Goal: Task Accomplishment & Management: Manage account settings

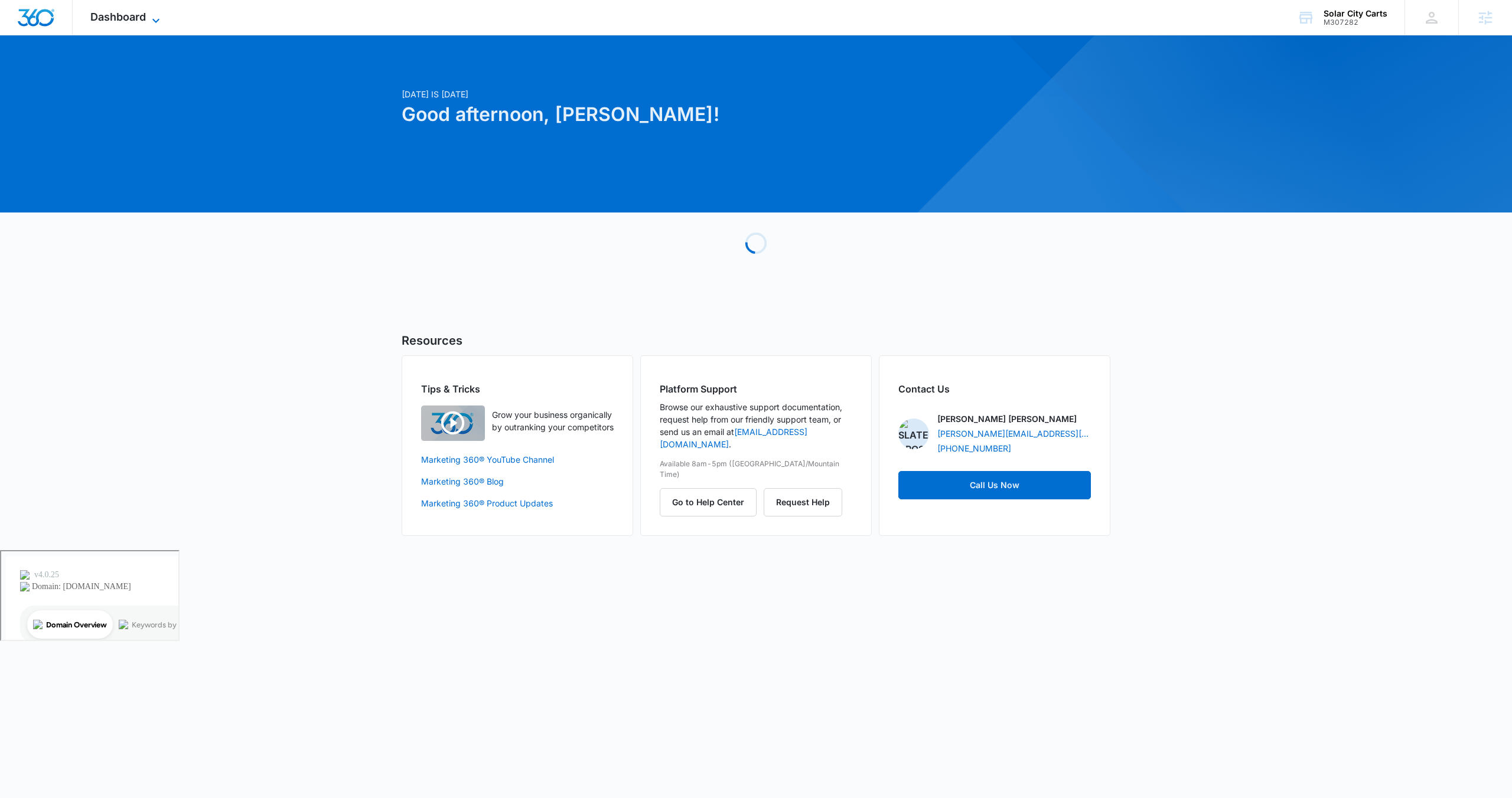
click at [143, 22] on span "Dashboard" at bounding box center [118, 17] width 55 height 13
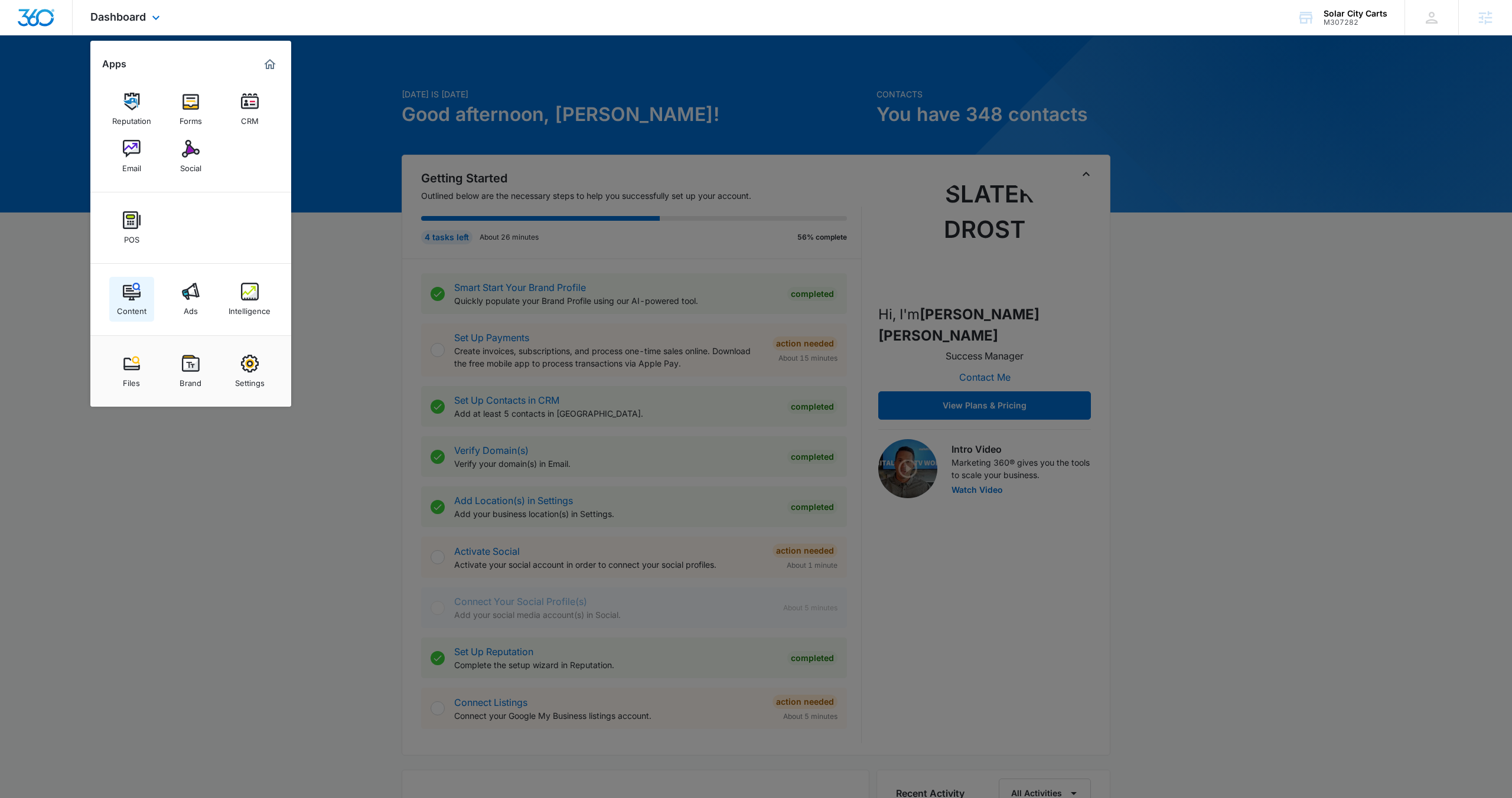
click at [145, 307] on div "Content" at bounding box center [131, 308] width 29 height 15
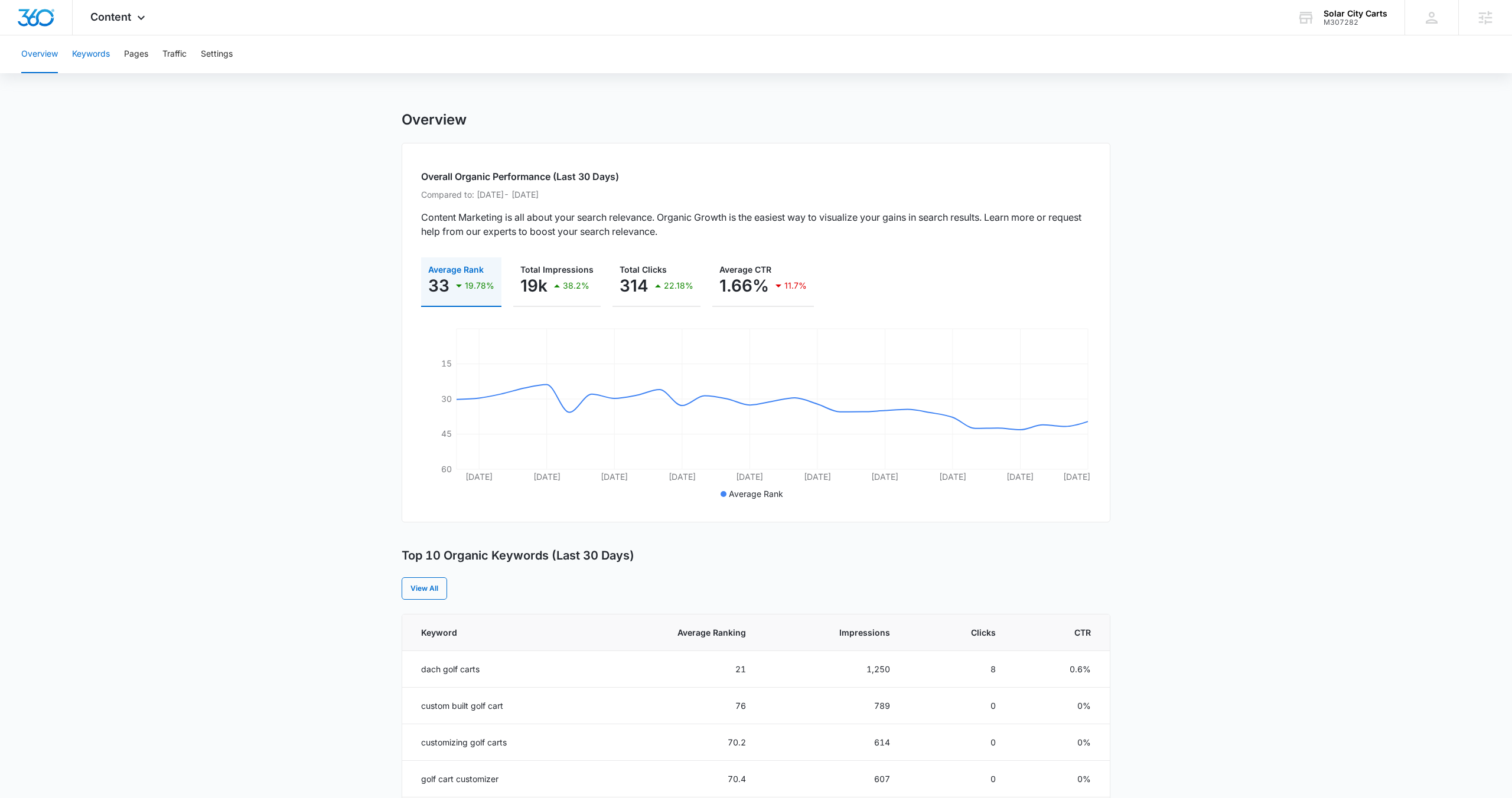
click at [102, 56] on button "Keywords" at bounding box center [91, 54] width 38 height 38
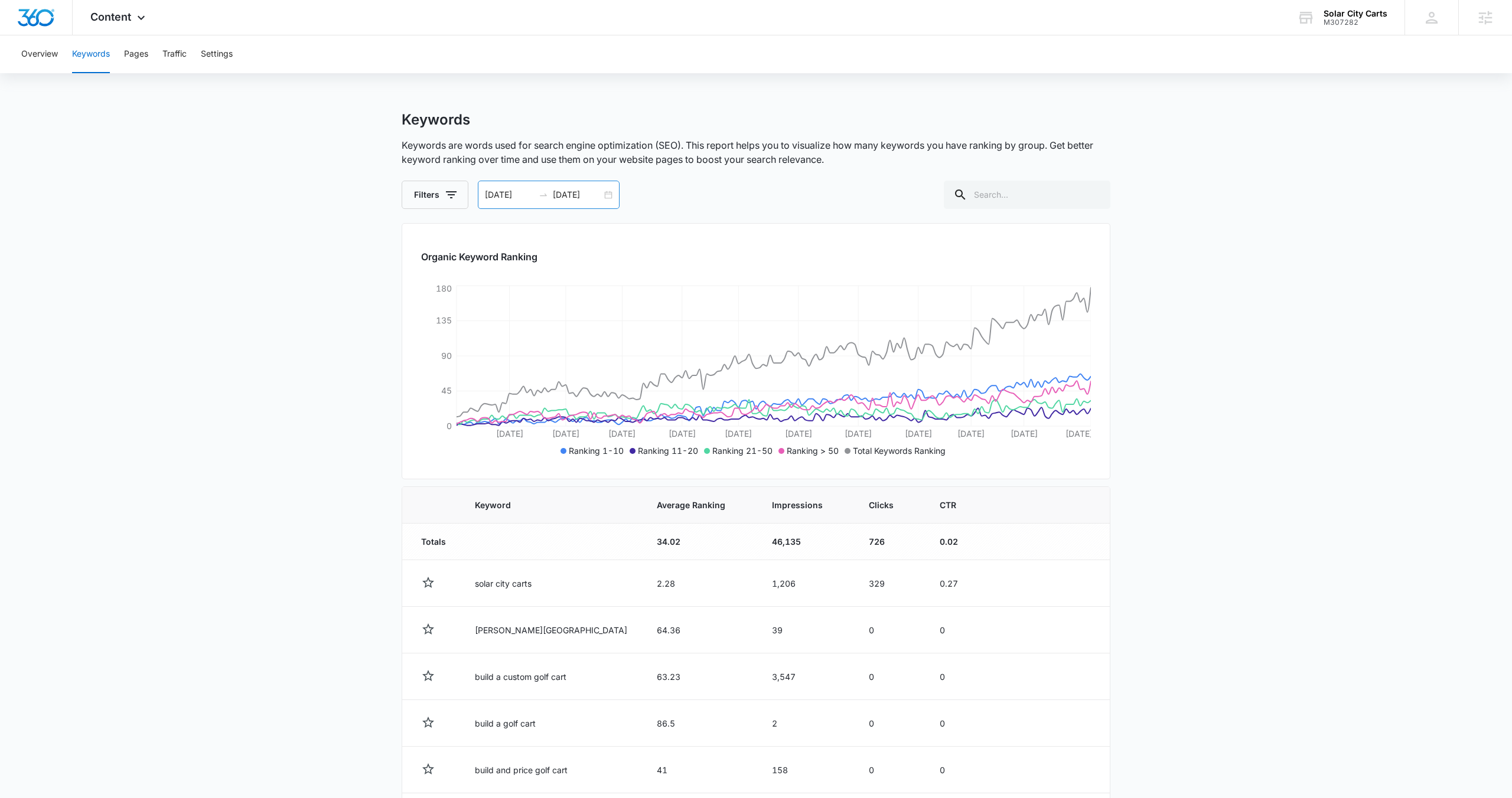
click at [608, 199] on div "02/05/2025 08/04/2025" at bounding box center [548, 195] width 142 height 29
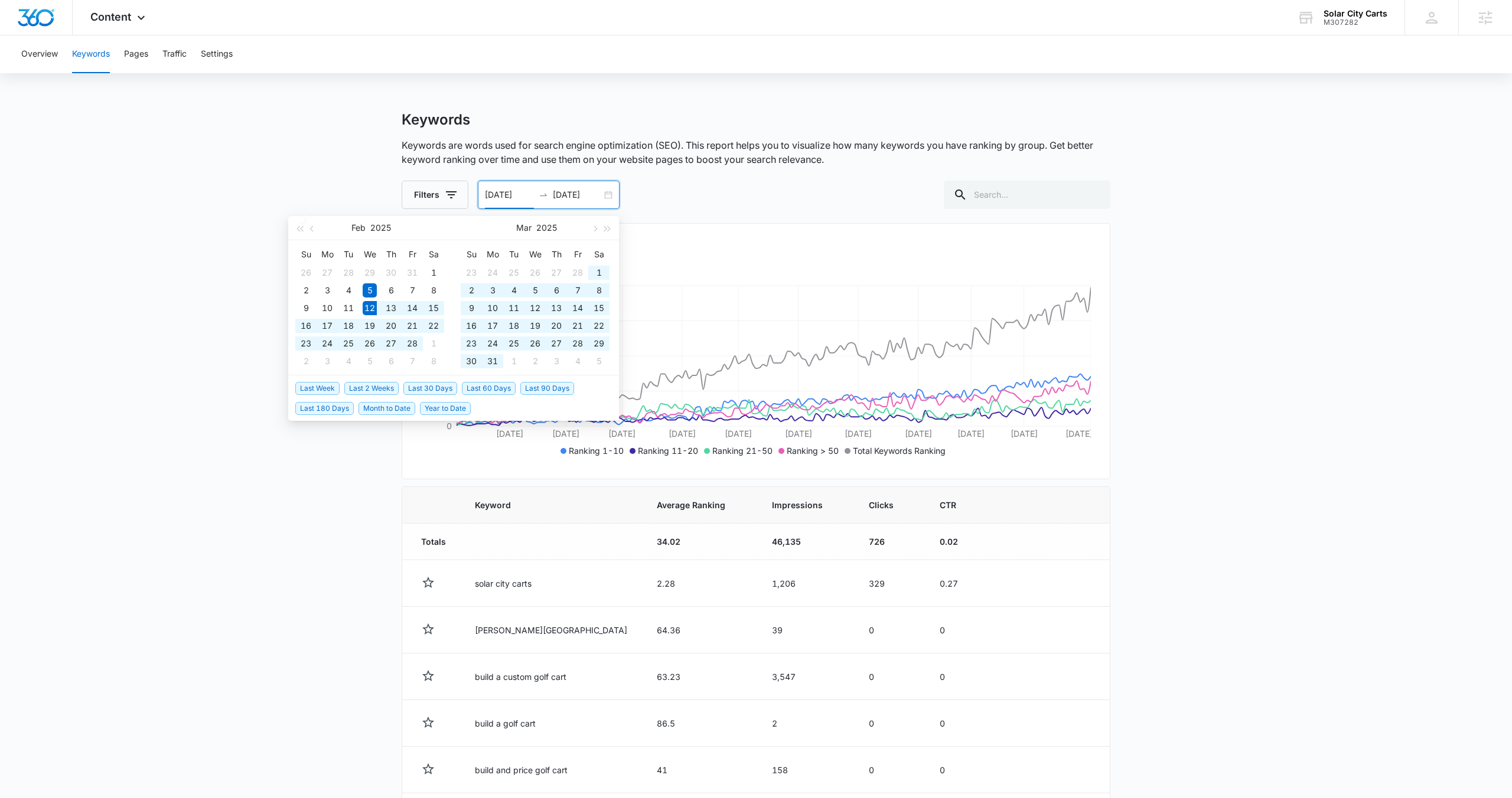
click at [335, 412] on span "Last 180 Days" at bounding box center [324, 407] width 59 height 13
type input "02/12/2025"
type input "08/11/2025"
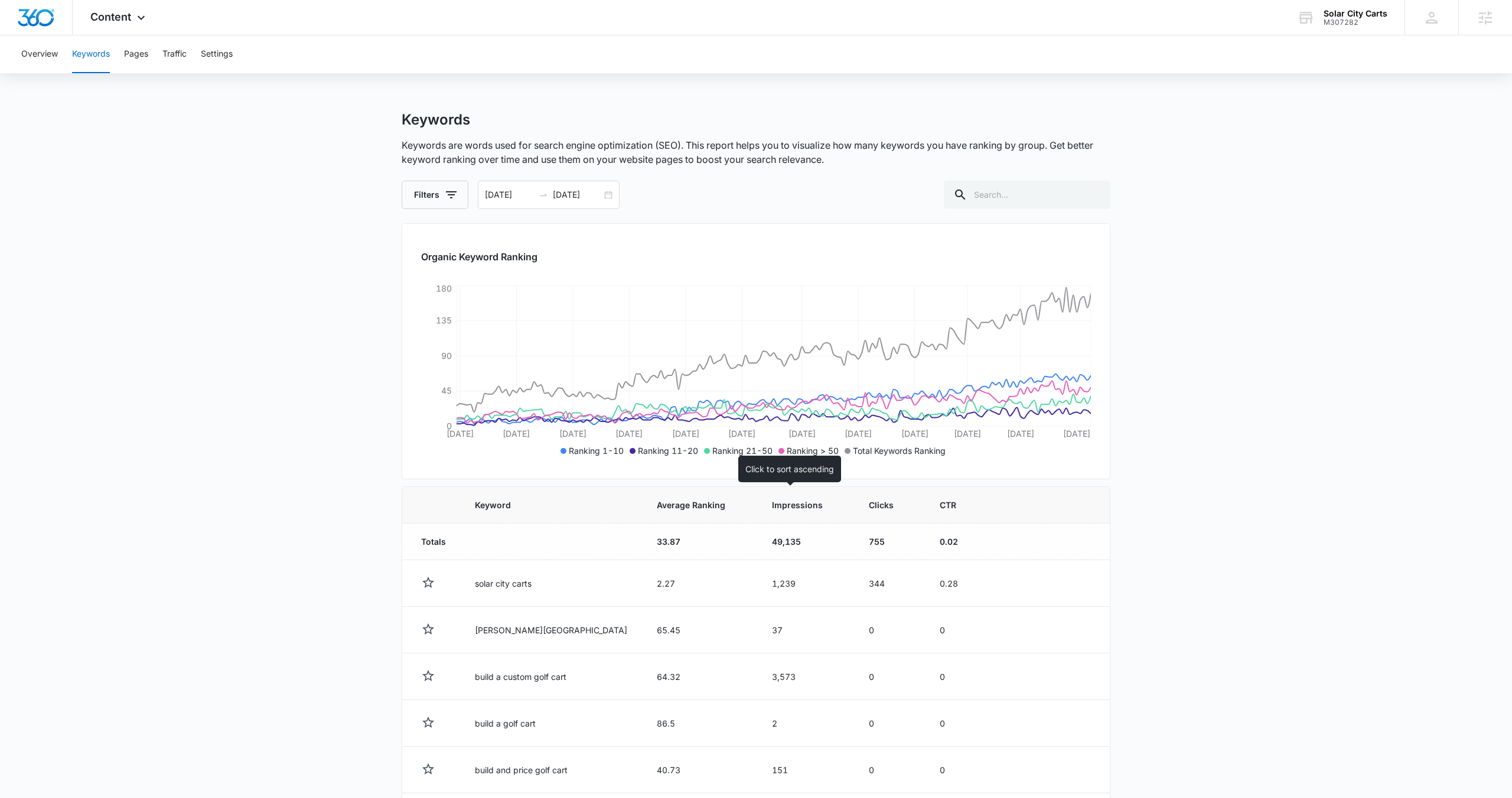
click at [776, 507] on span "Impressions" at bounding box center [797, 505] width 51 height 13
click at [783, 504] on span "Impressions" at bounding box center [799, 505] width 50 height 13
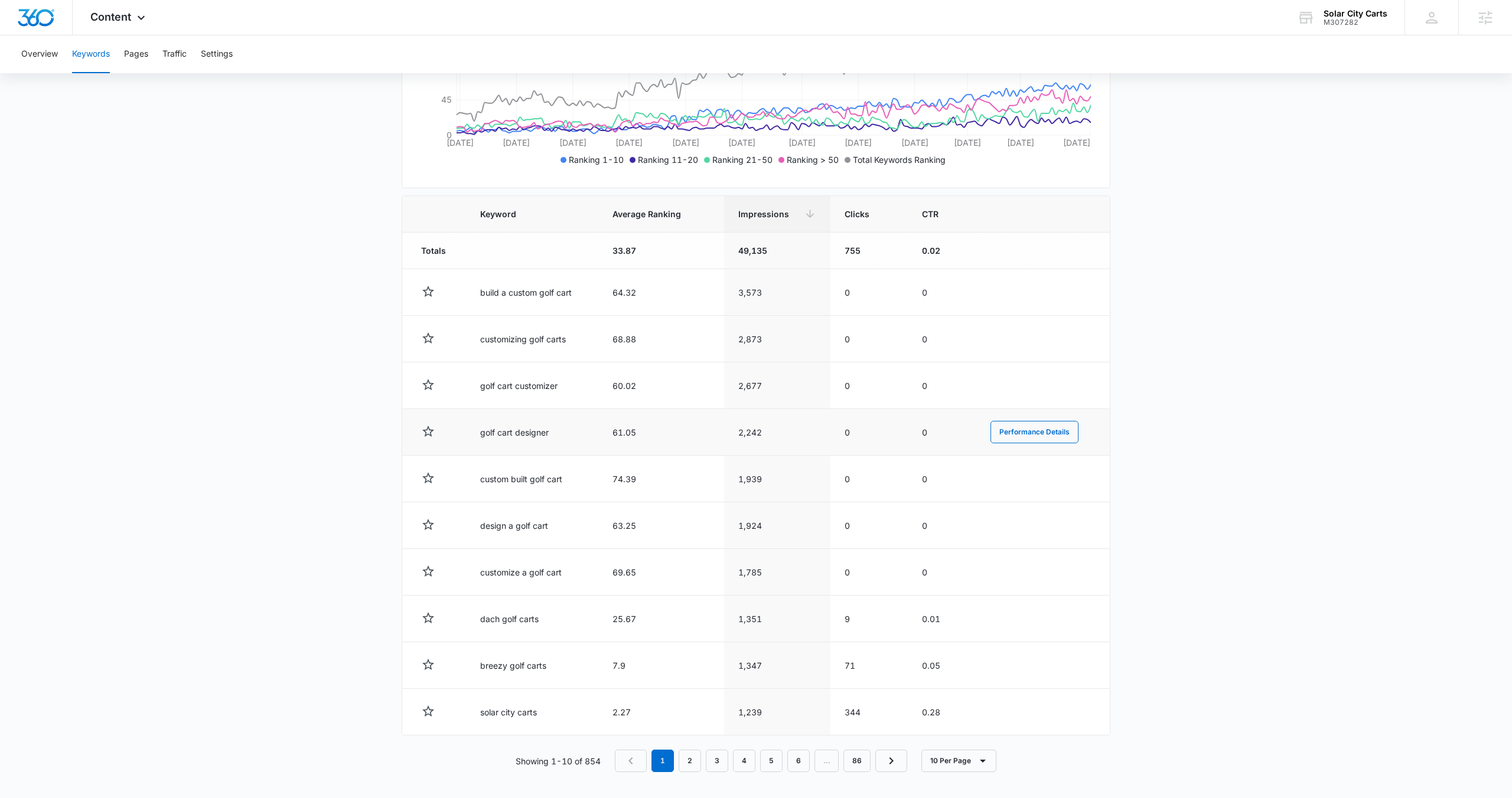
scroll to position [291, 0]
click at [680, 761] on link "2" at bounding box center [689, 760] width 23 height 23
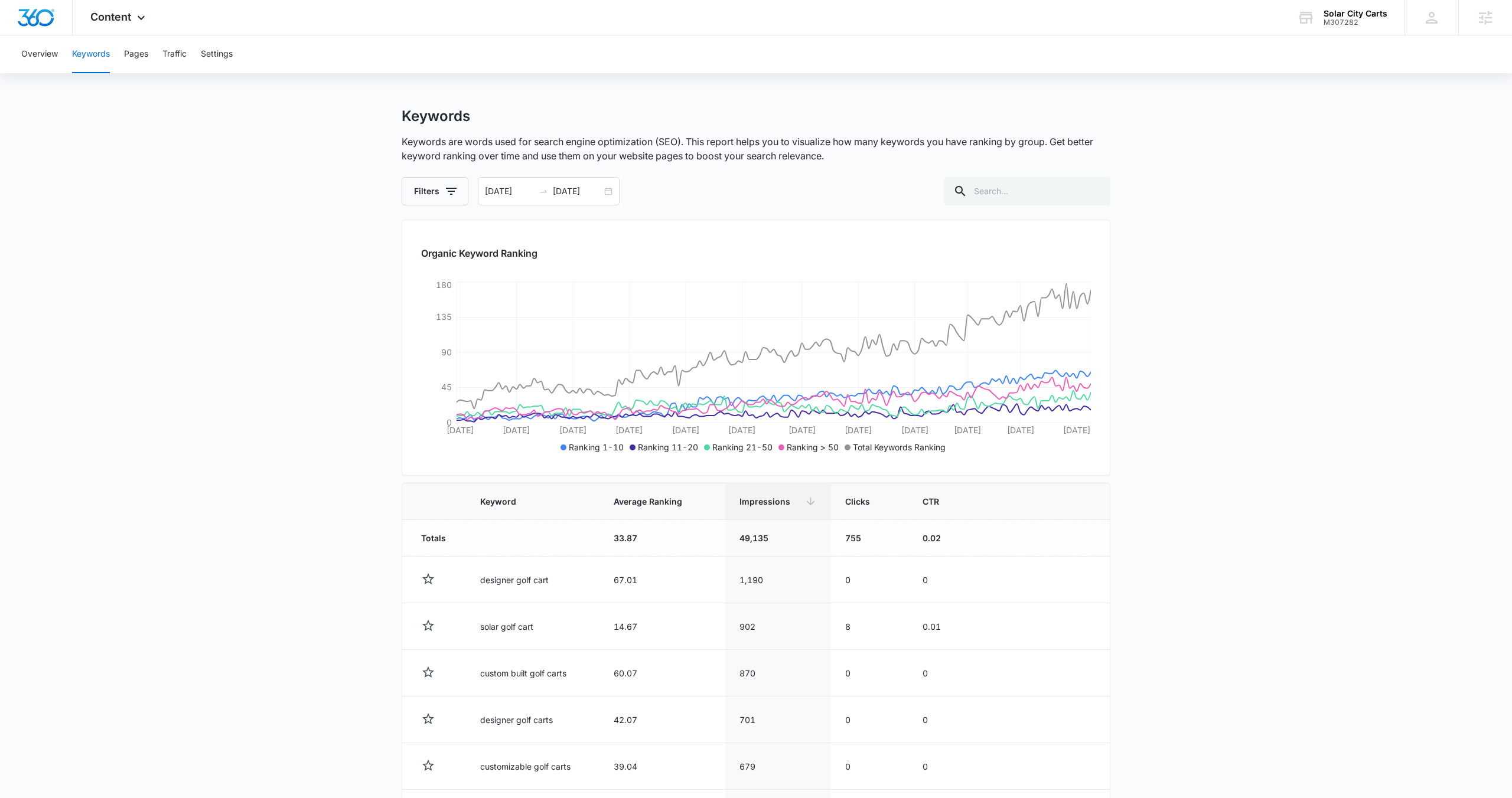
scroll to position [0, 0]
click at [133, 16] on div "Content Apps Reputation Forms CRM Email Social POS Content Ads Intelligence Fil…" at bounding box center [119, 17] width 93 height 34
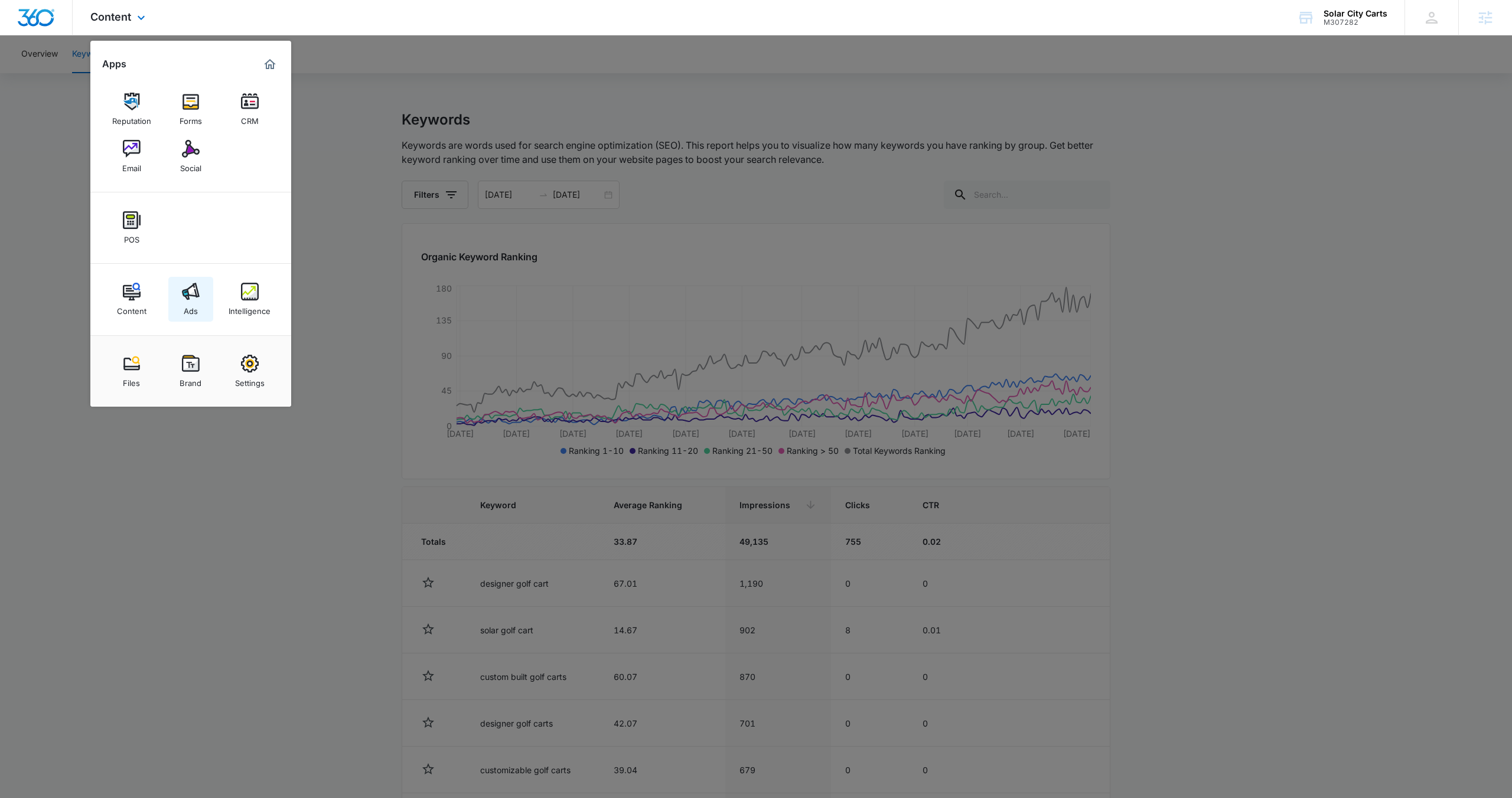
click at [183, 295] on img at bounding box center [190, 291] width 18 height 18
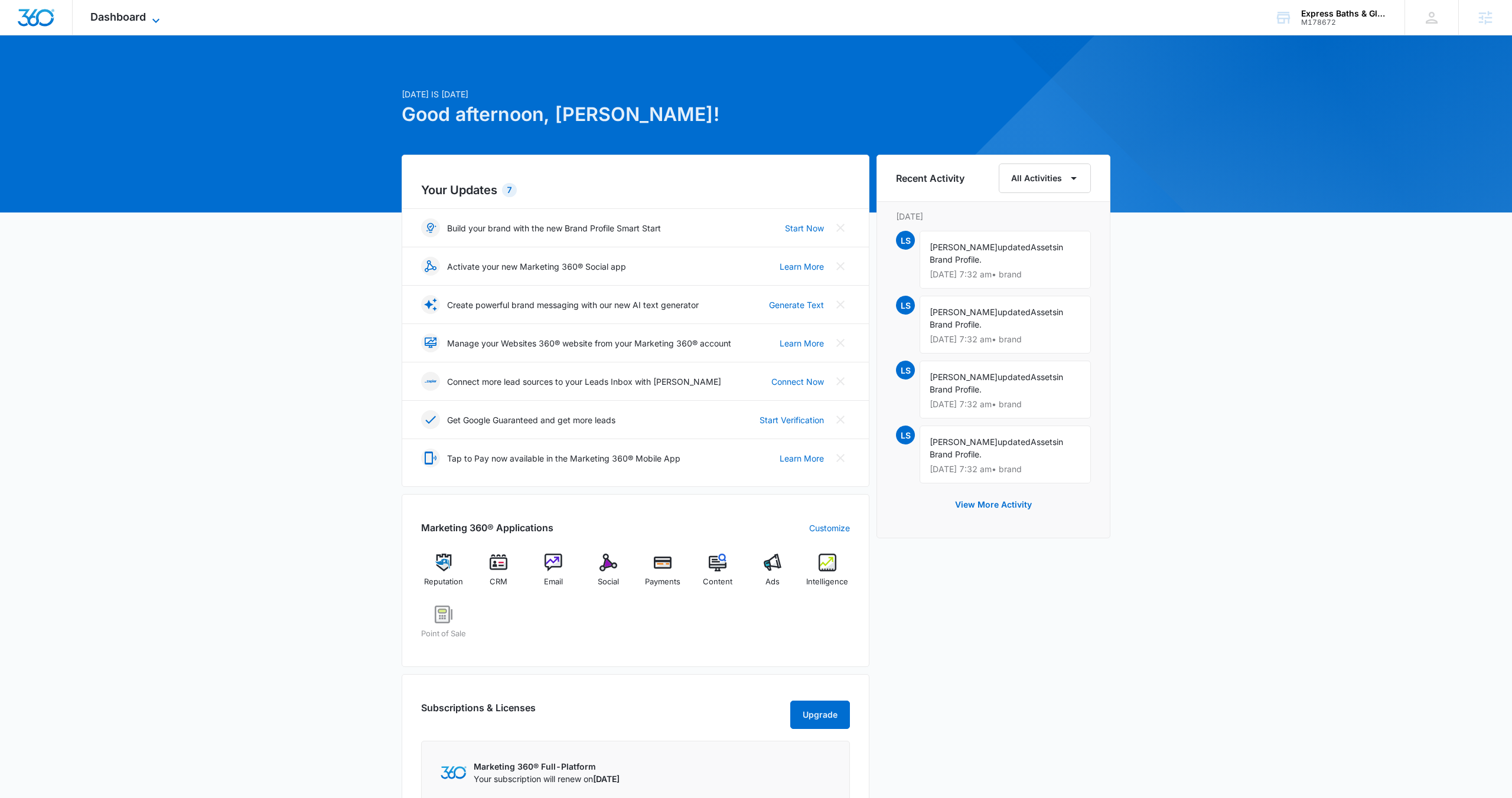
click at [152, 18] on icon at bounding box center [155, 20] width 14 height 14
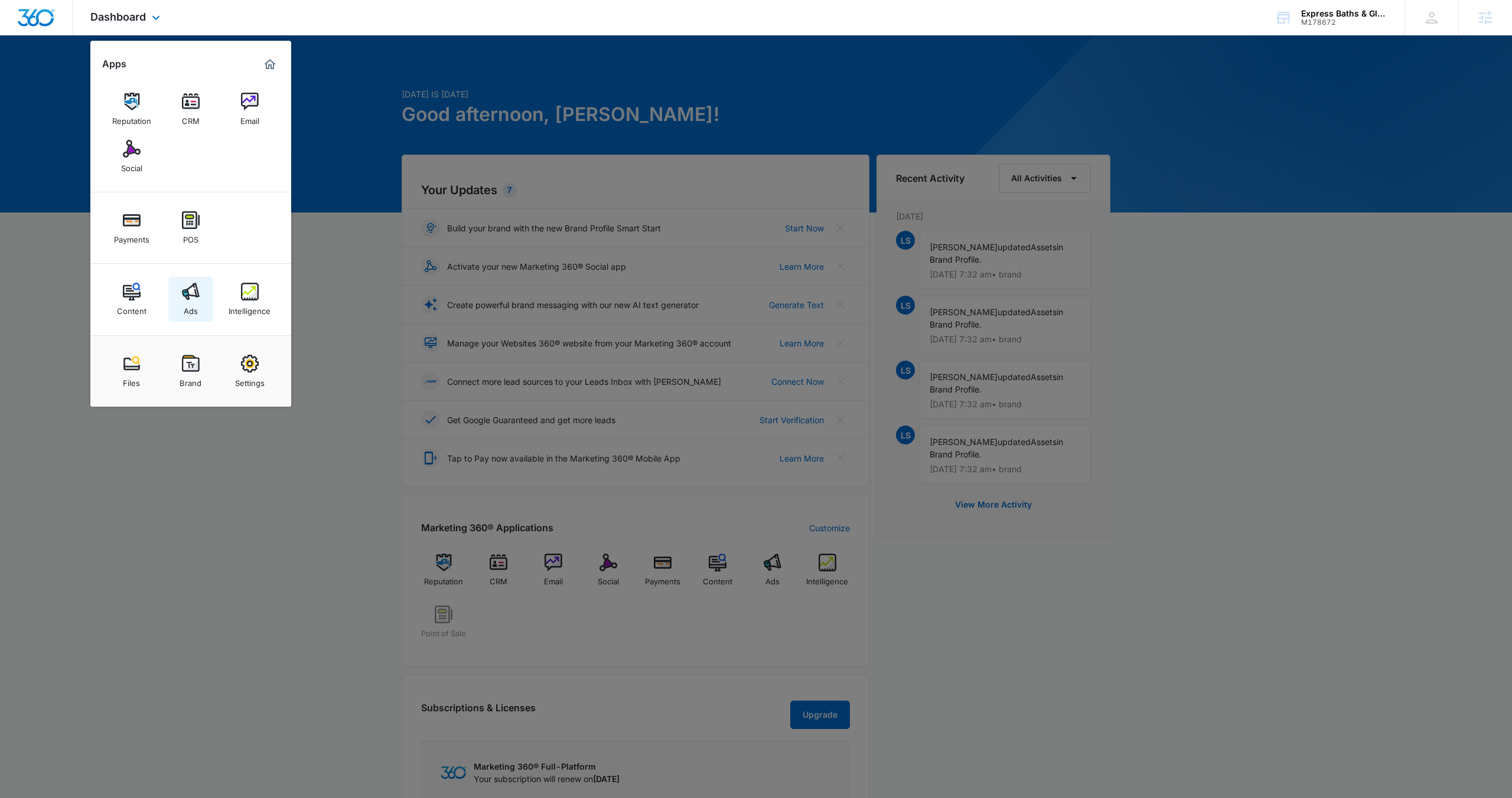
click at [183, 286] on img at bounding box center [190, 291] width 18 height 18
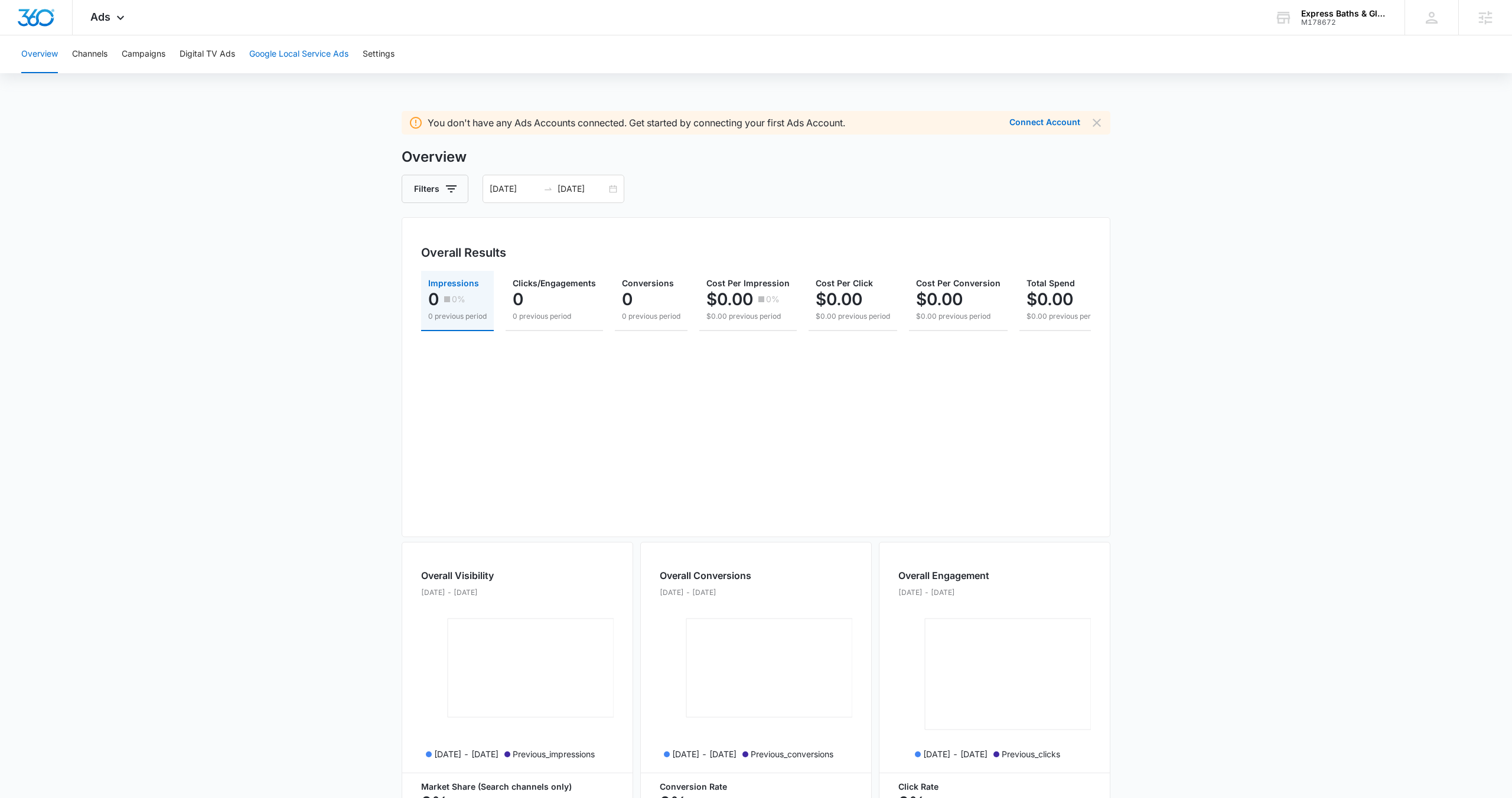
click at [319, 50] on button "Google Local Service Ads" at bounding box center [298, 54] width 99 height 38
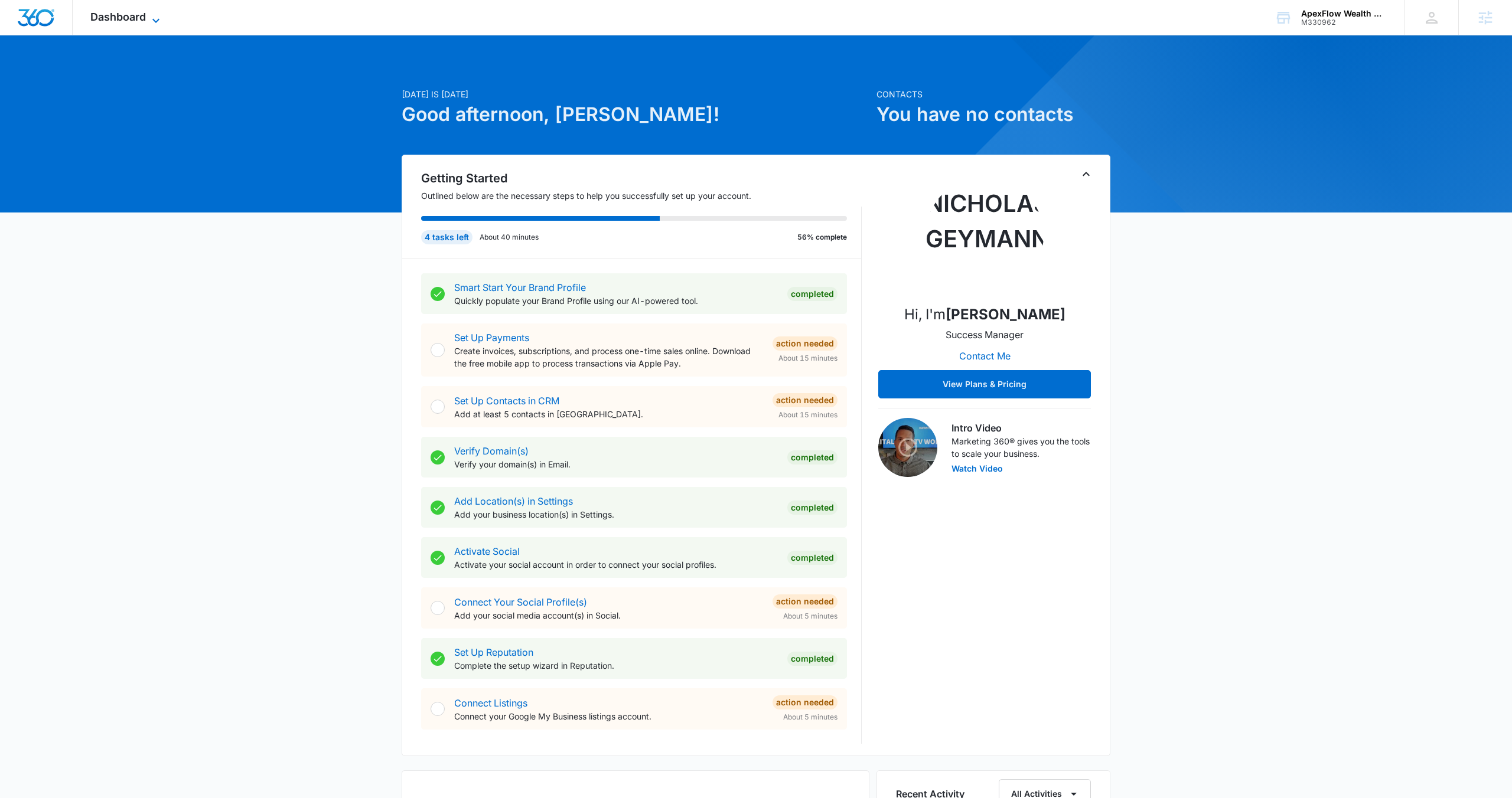
click at [140, 22] on span "Dashboard" at bounding box center [118, 17] width 55 height 13
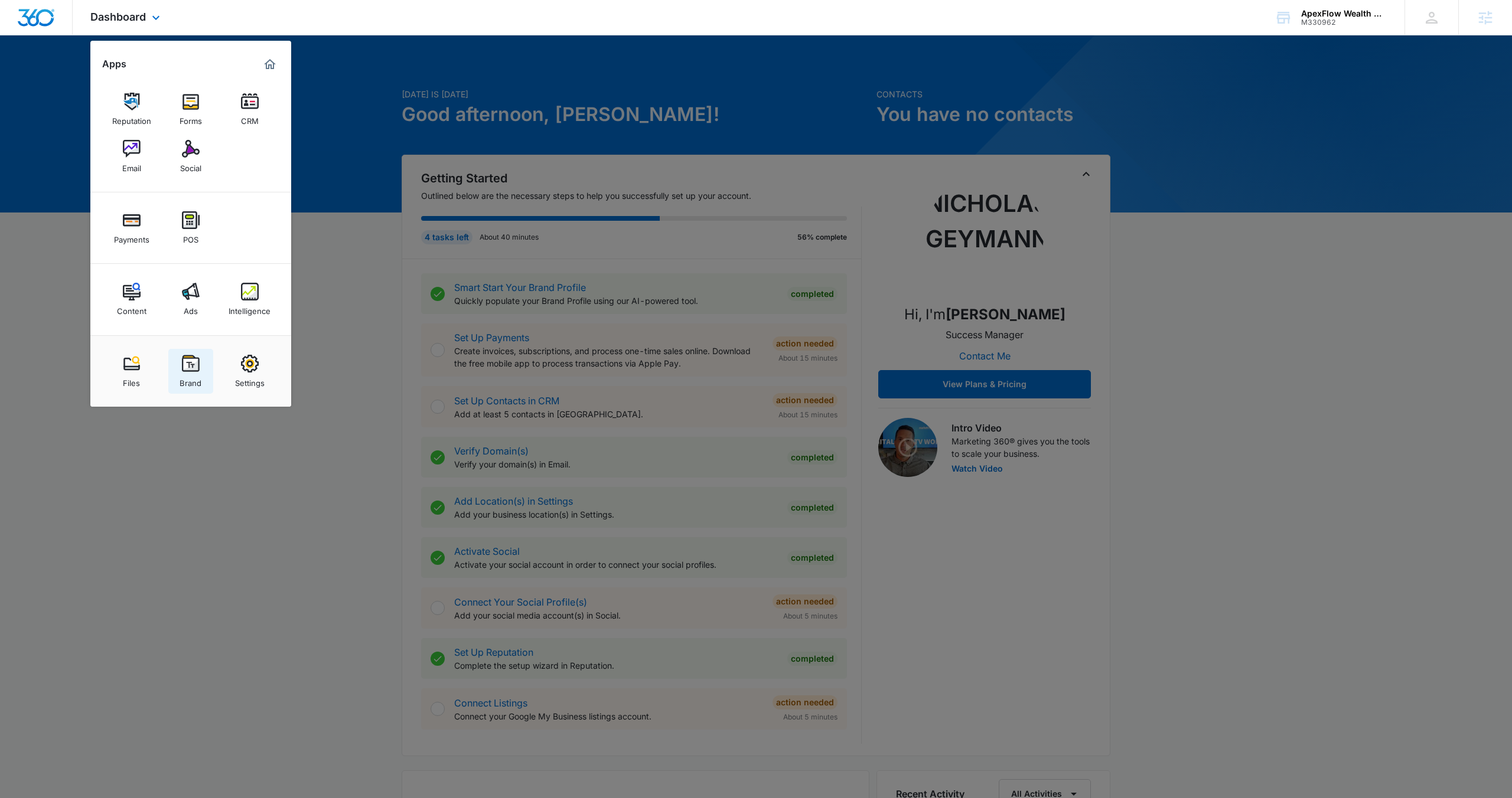
click at [187, 378] on div "Brand" at bounding box center [191, 380] width 22 height 15
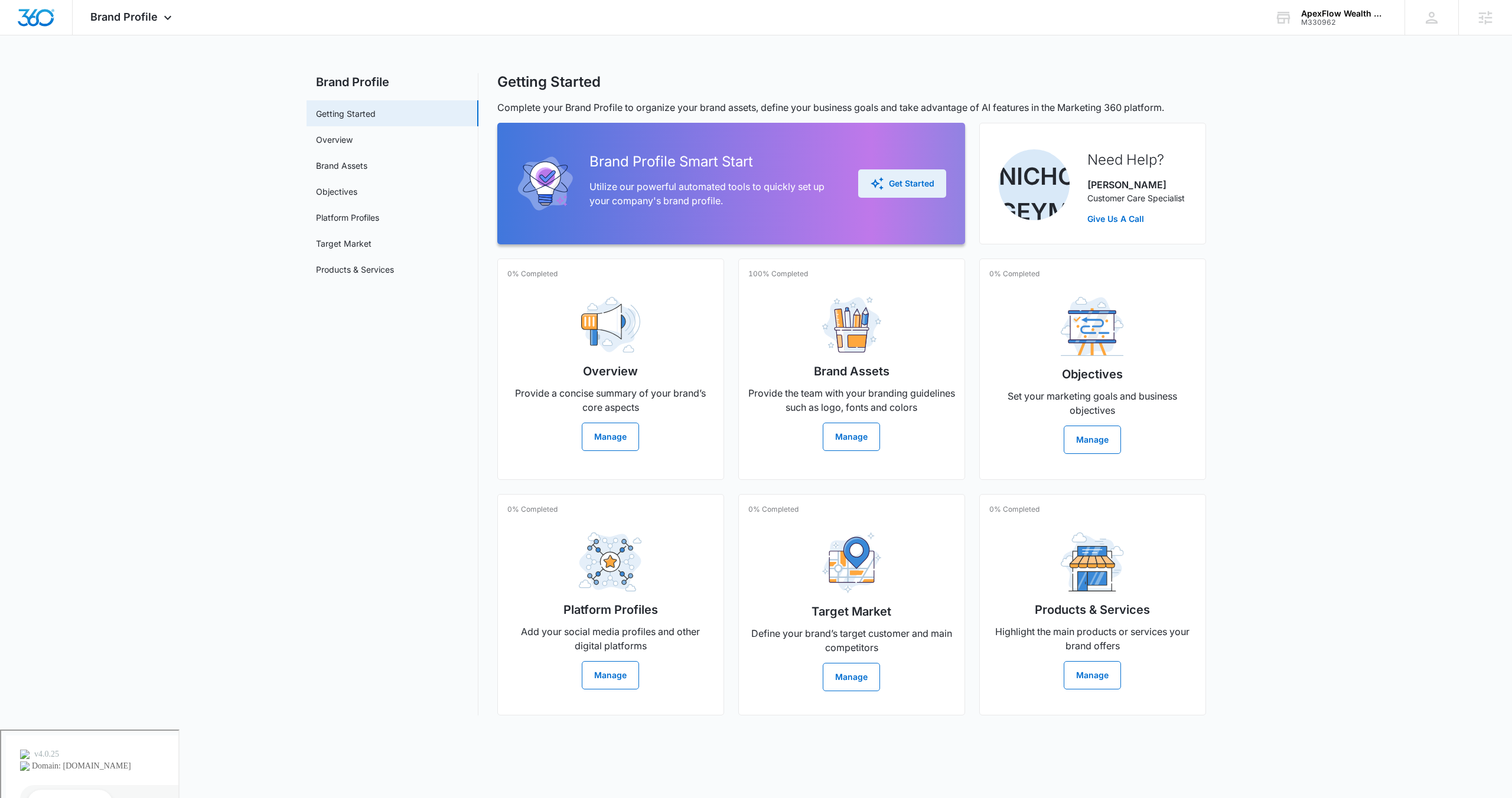
click at [883, 185] on div "Get Started" at bounding box center [902, 183] width 65 height 14
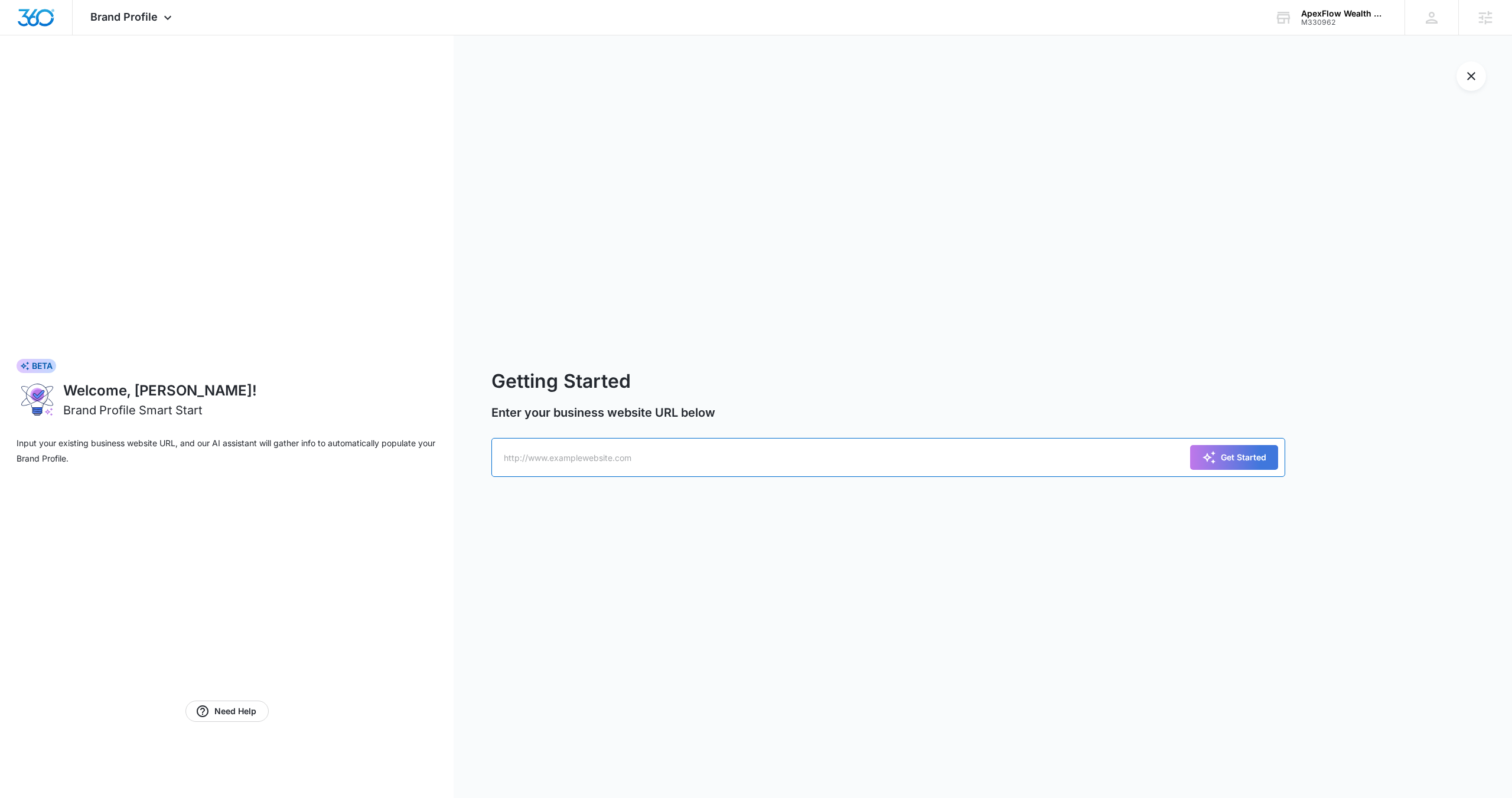
click at [697, 453] on input "text" at bounding box center [888, 457] width 793 height 39
paste input "https://apexflowwealth.com/"
type input "https://apexflowwealth.com/"
click at [1219, 458] on div "Get Started" at bounding box center [1234, 457] width 65 height 14
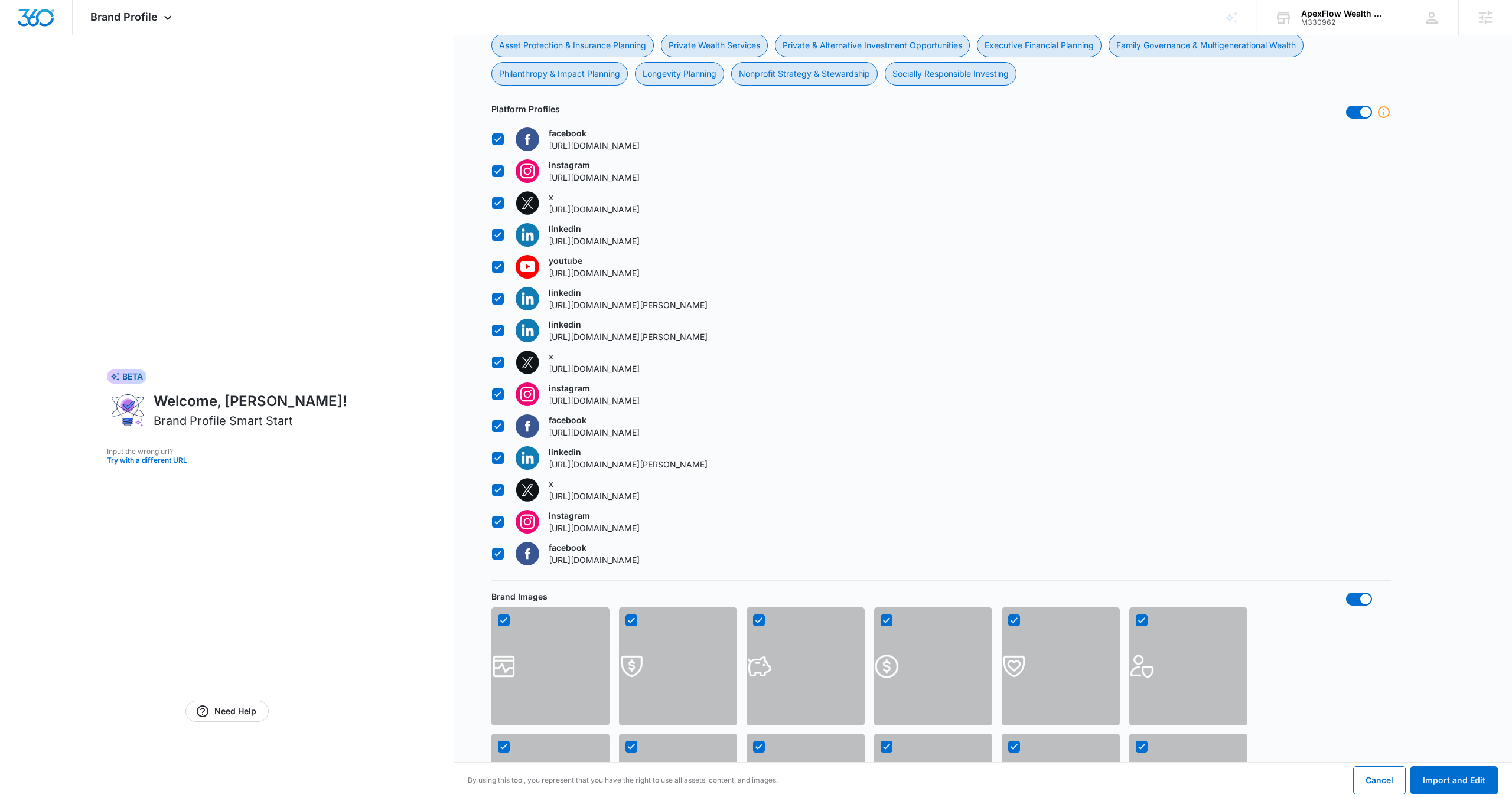
scroll to position [923, 0]
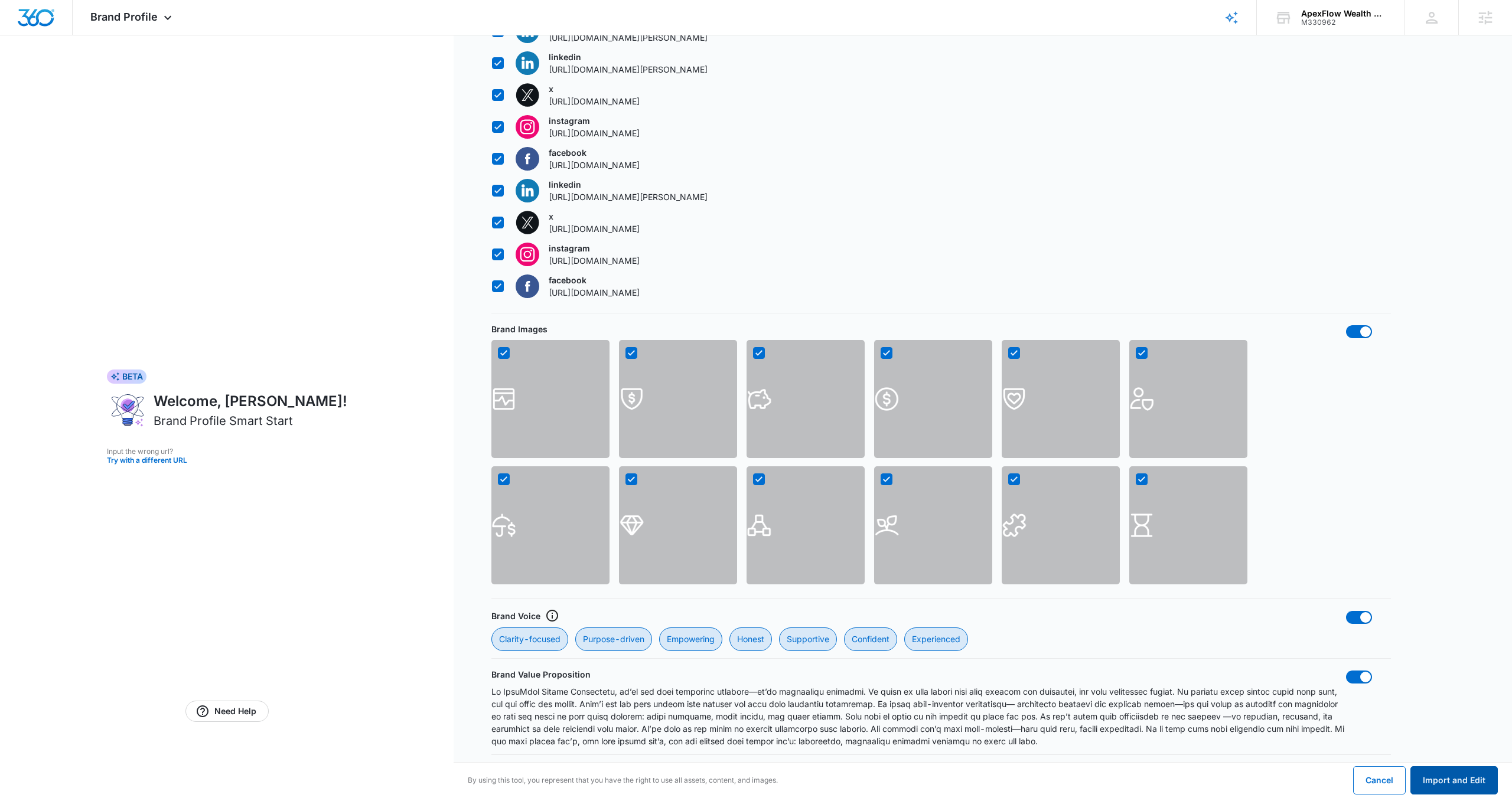
click at [1436, 780] on button "Import and Edit" at bounding box center [1454, 780] width 87 height 29
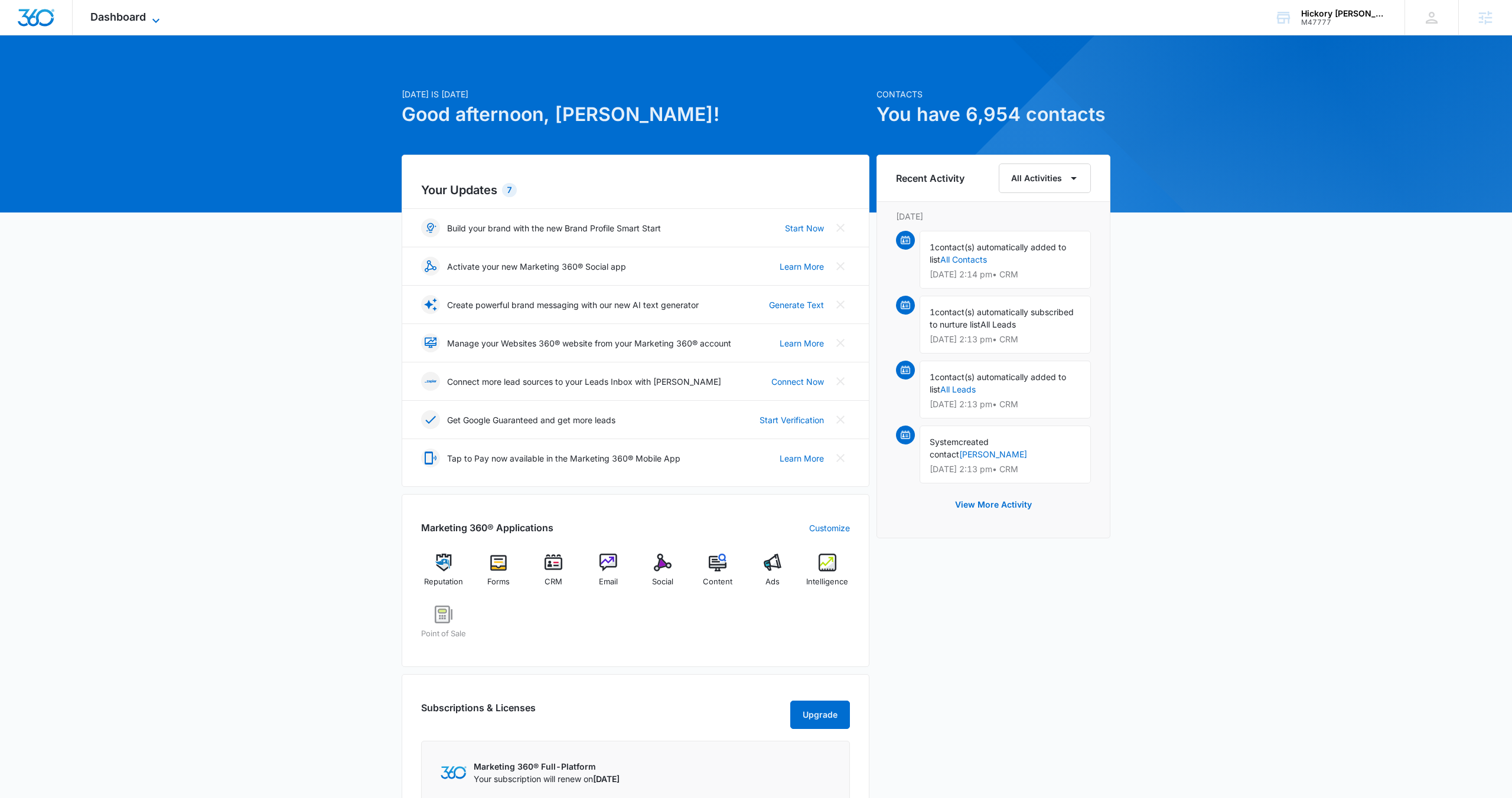
click at [103, 19] on span "Dashboard" at bounding box center [118, 17] width 55 height 13
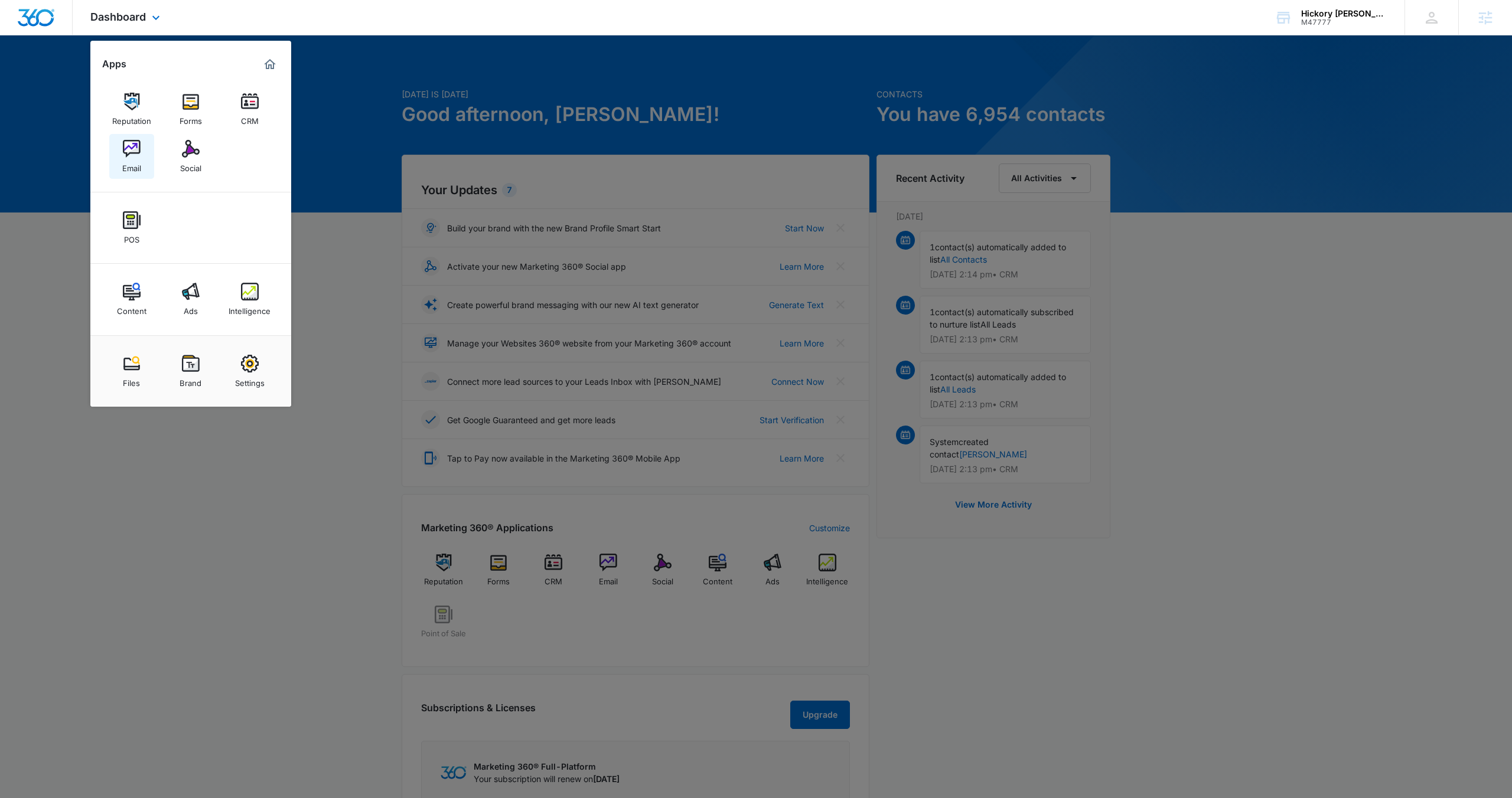
click at [139, 163] on div "Email" at bounding box center [131, 165] width 18 height 15
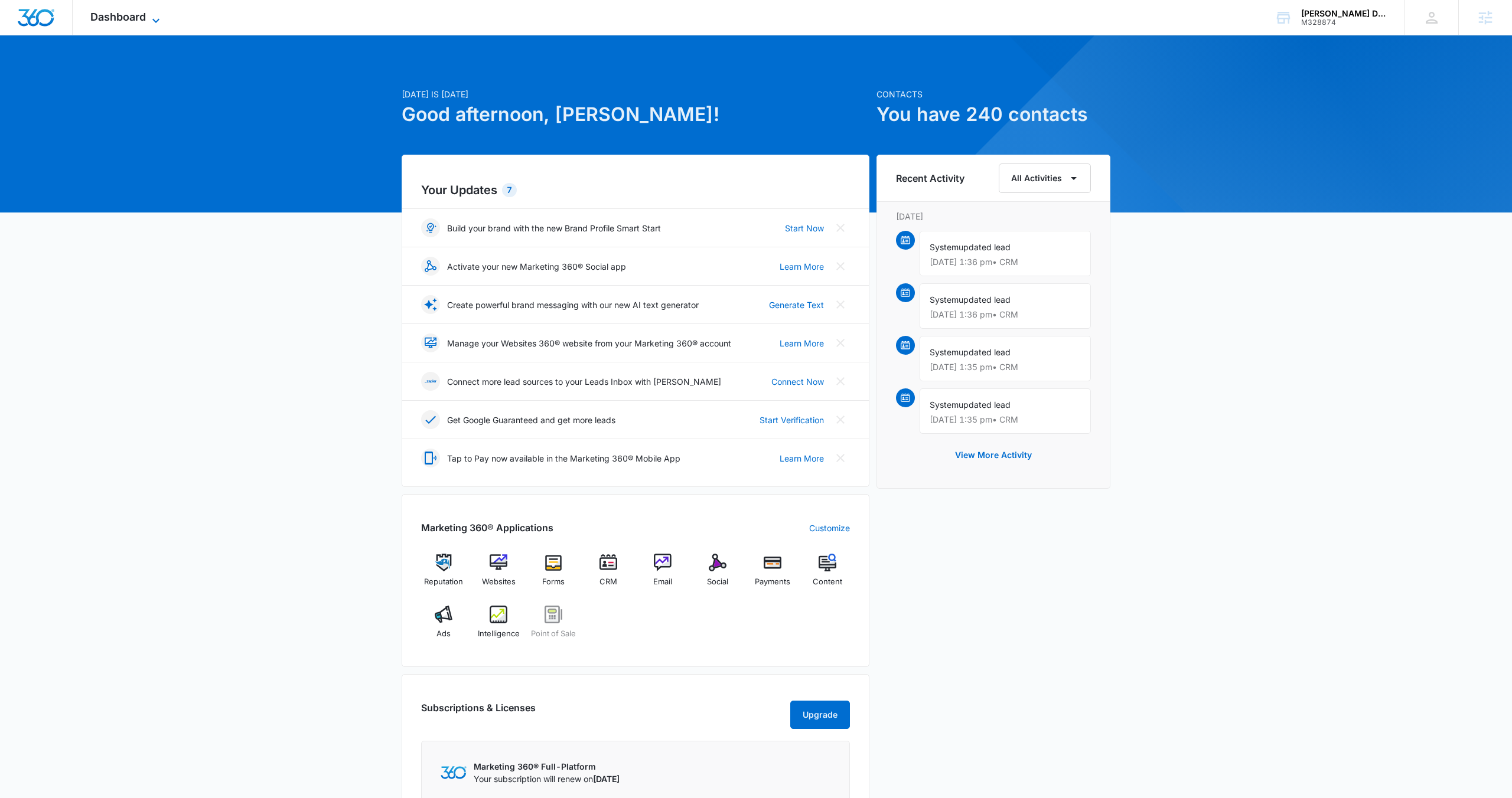
click at [128, 19] on span "Dashboard" at bounding box center [118, 17] width 55 height 13
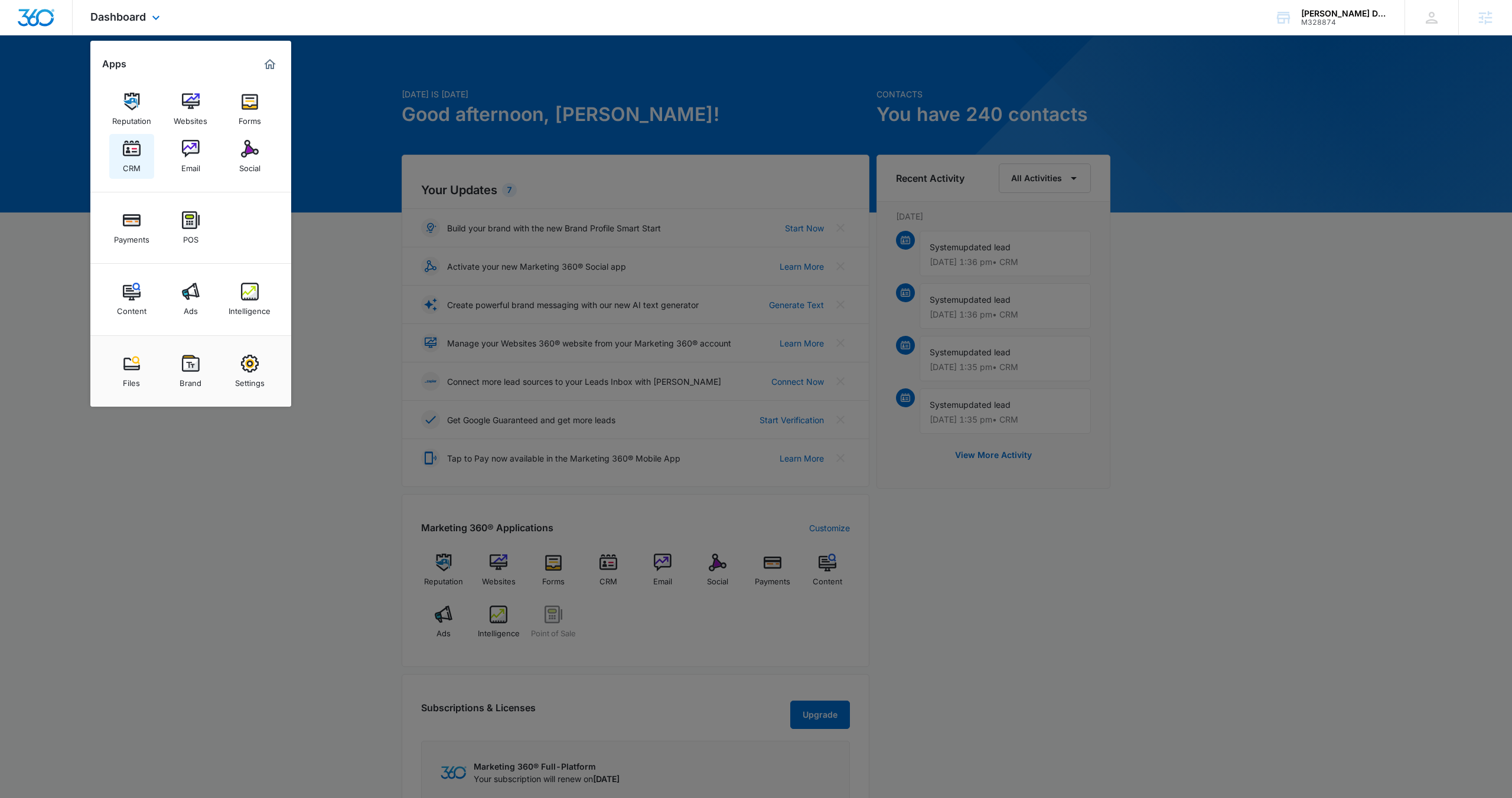
click at [130, 151] on img at bounding box center [131, 149] width 18 height 18
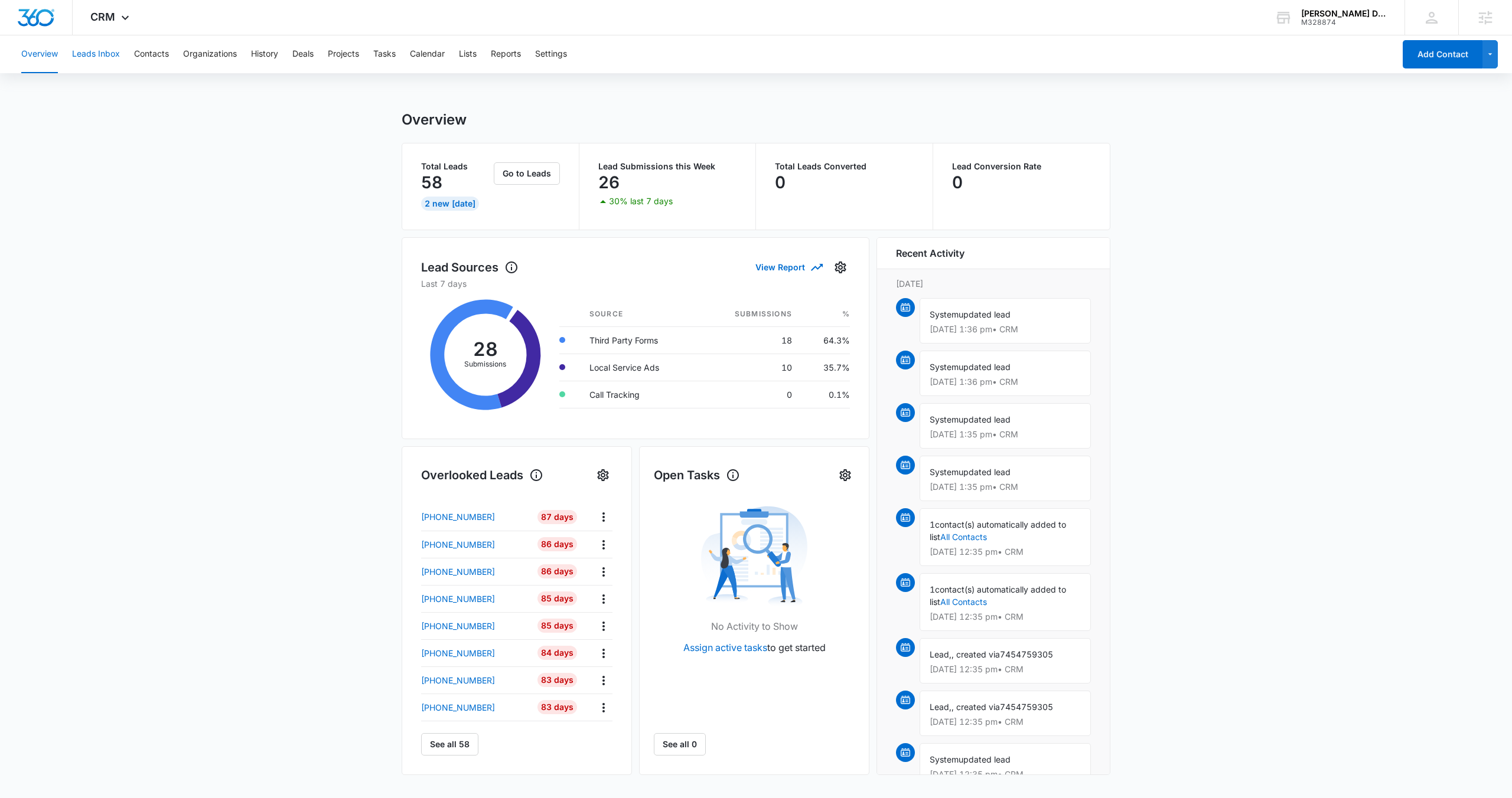
click at [110, 56] on button "Leads Inbox" at bounding box center [96, 54] width 48 height 38
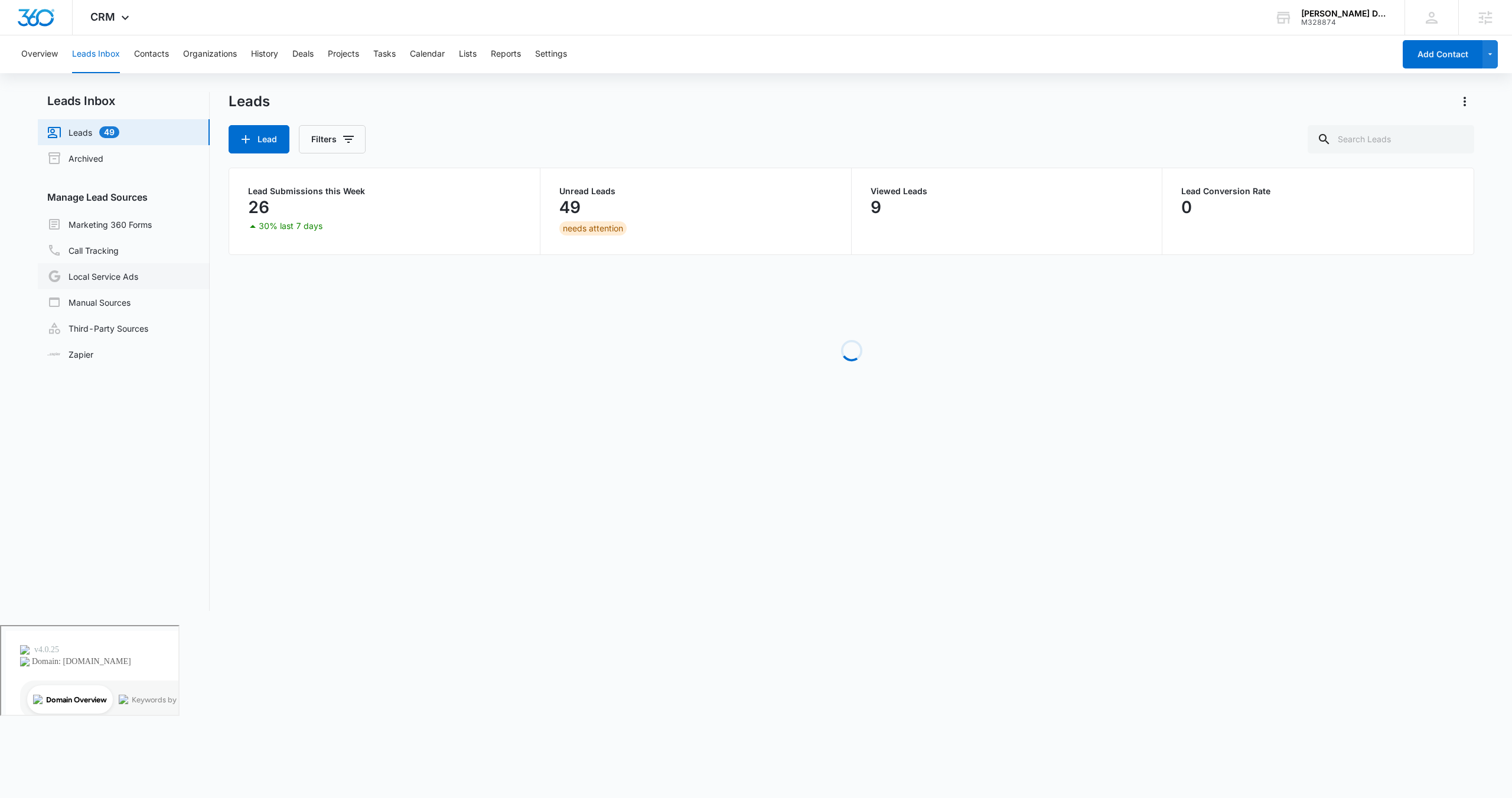
click at [121, 281] on link "Local Service Ads" at bounding box center [92, 276] width 91 height 14
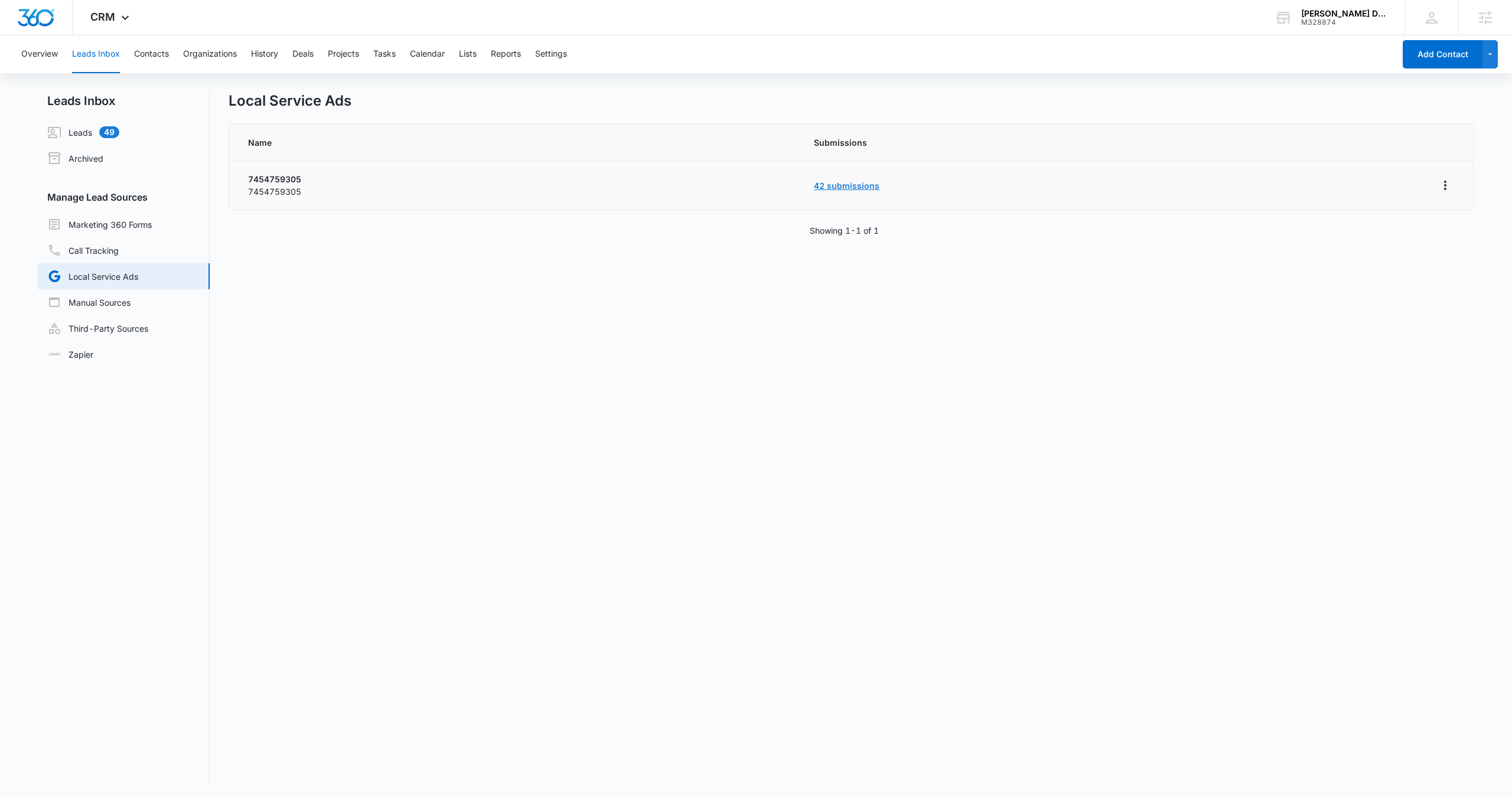
click at [847, 183] on link "42 submissions" at bounding box center [846, 186] width 66 height 10
